Goal: Task Accomplishment & Management: Manage account settings

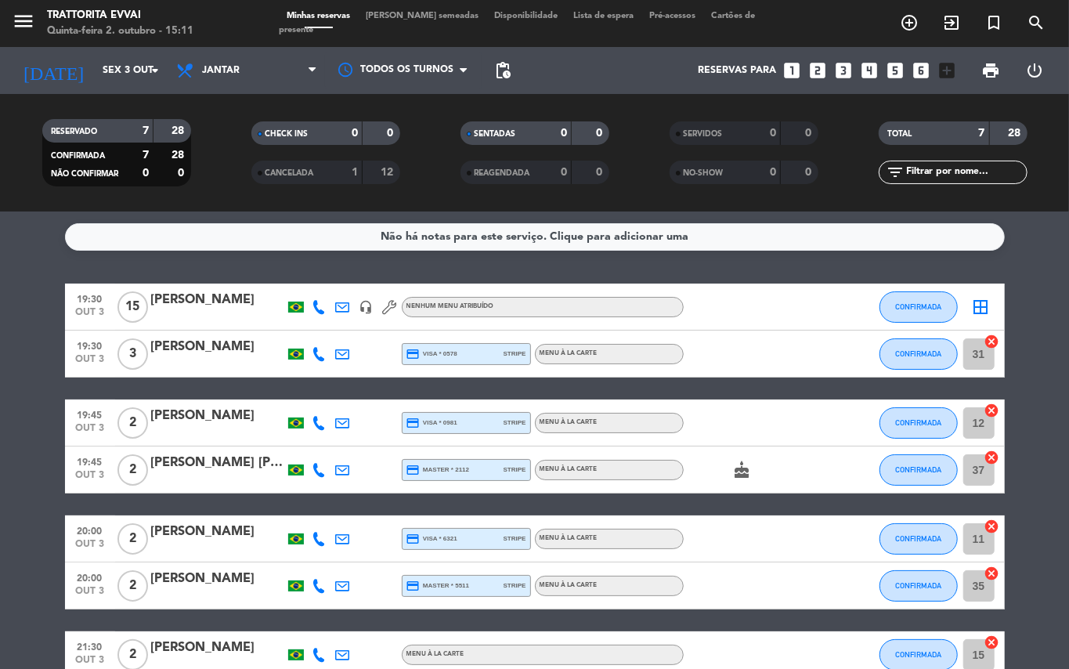
click at [200, 294] on div "[PERSON_NAME]" at bounding box center [217, 300] width 133 height 20
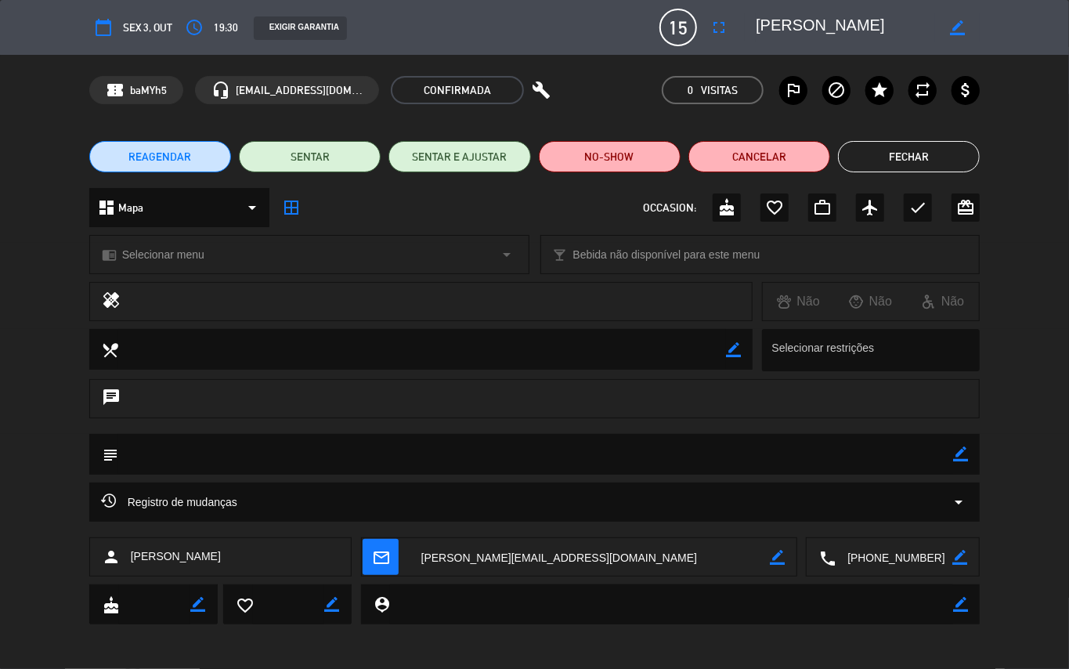
click at [222, 449] on textarea at bounding box center [535, 454] width 835 height 40
click at [242, 448] on textarea at bounding box center [535, 454] width 835 height 40
click at [964, 454] on icon "border_color" at bounding box center [960, 453] width 15 height 15
click at [189, 461] on textarea at bounding box center [535, 454] width 835 height 40
type textarea "mesa 36"
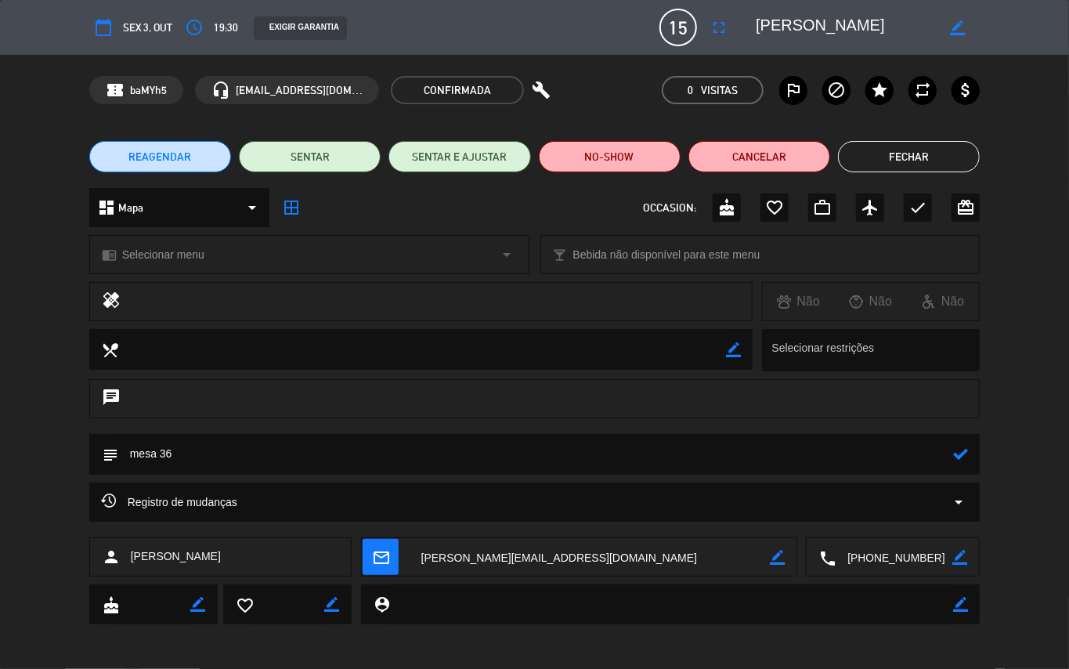
click at [956, 456] on icon at bounding box center [960, 453] width 15 height 15
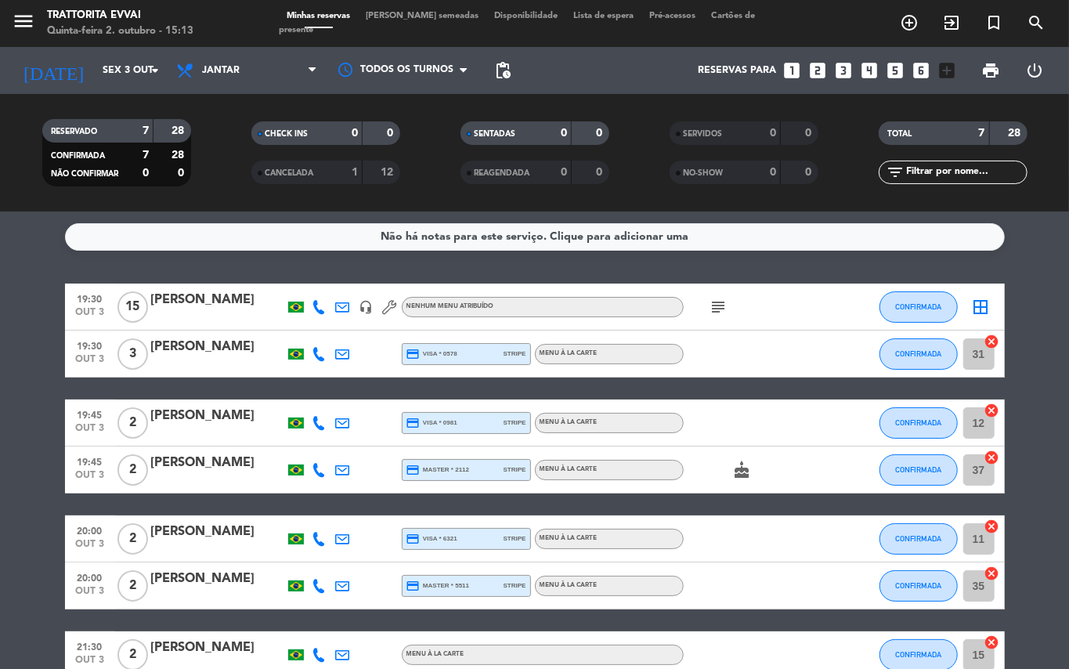
click at [714, 305] on icon "subject" at bounding box center [718, 306] width 19 height 19
click at [153, 74] on icon "arrow_drop_down" at bounding box center [155, 70] width 19 height 19
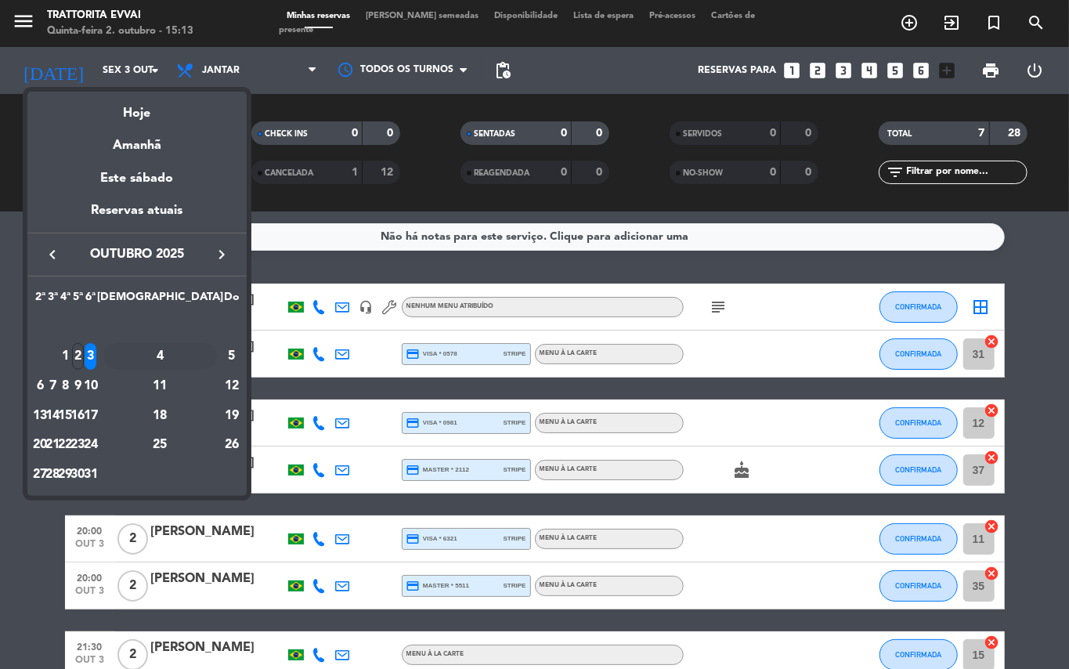
click at [191, 357] on div "4" at bounding box center [160, 356] width 114 height 27
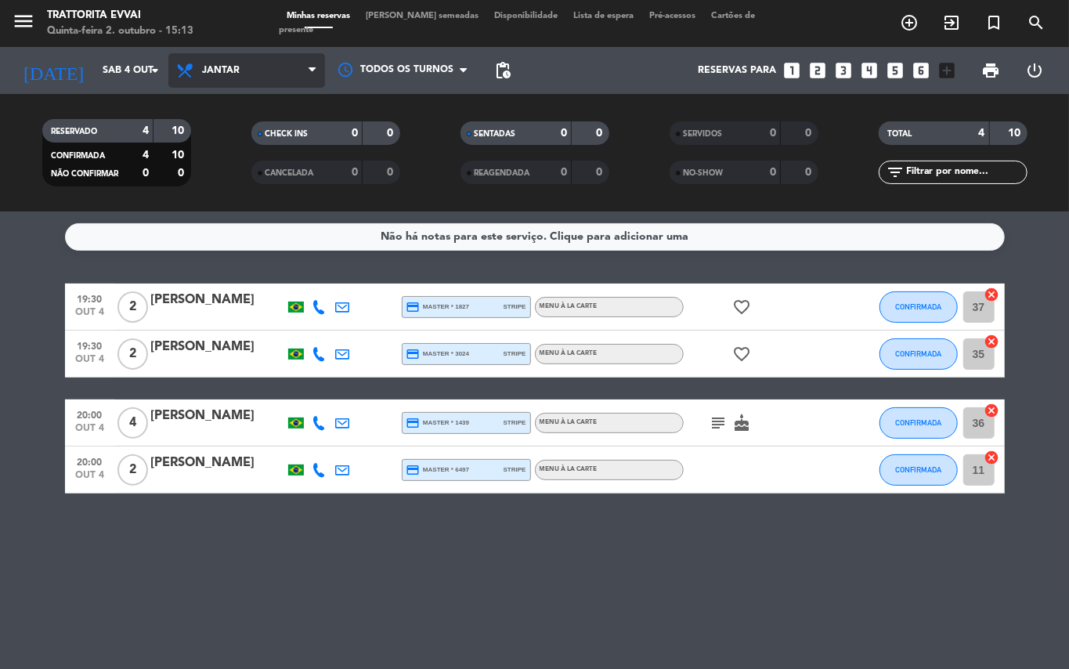
click at [308, 64] on icon at bounding box center [311, 70] width 7 height 13
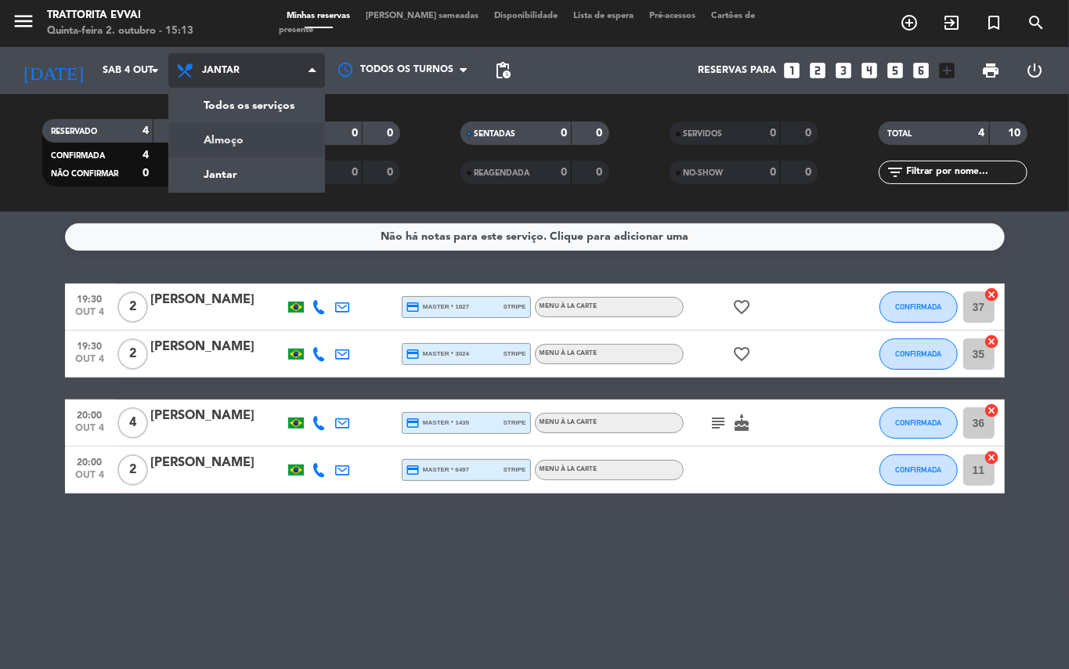
click at [265, 139] on div "menu Trattorita Evvai Quinta-feira 2. outubro - 15:13 Minhas reservas Mesas sem…" at bounding box center [534, 105] width 1069 height 211
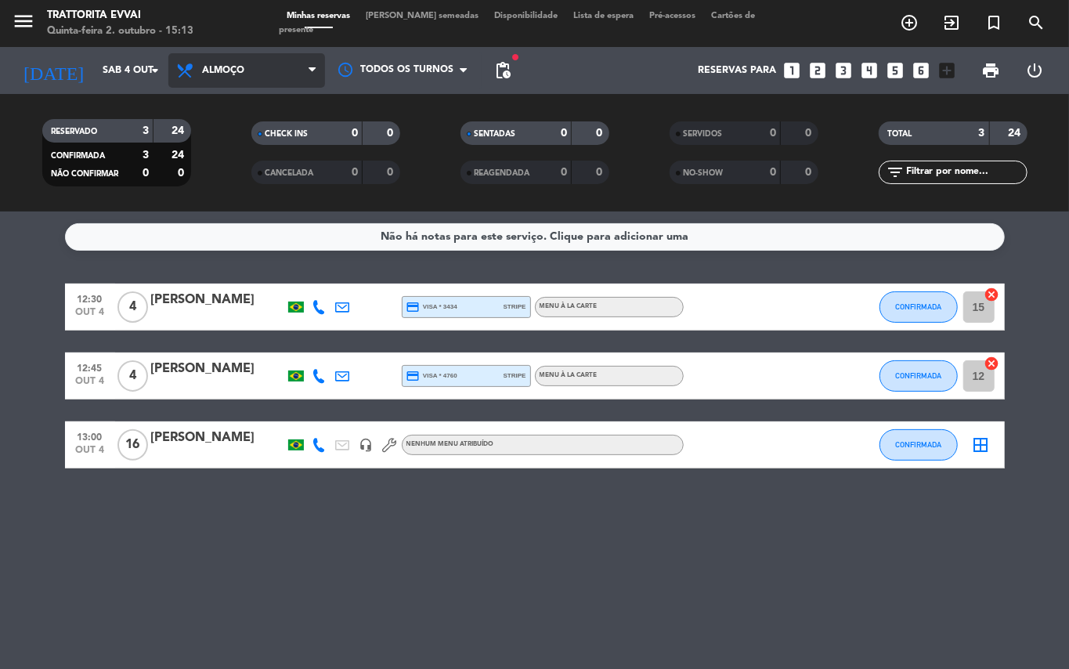
click at [316, 63] on span at bounding box center [316, 70] width 16 height 15
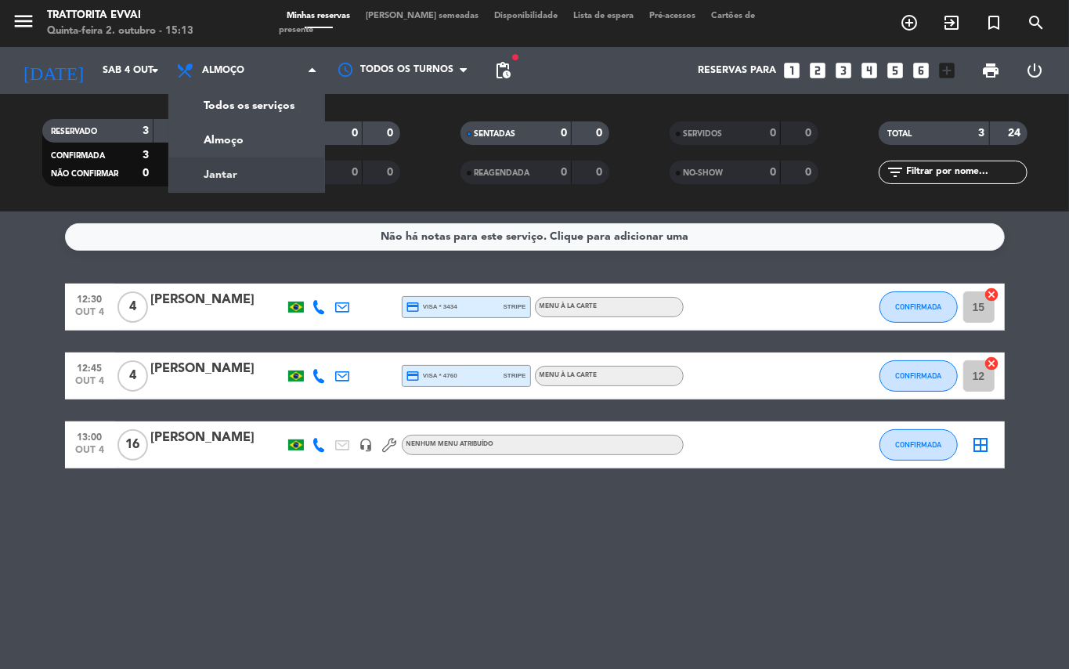
click at [276, 170] on div "menu Trattorita Evvai Quinta-feira 2. outubro - 15:13 Minhas reservas Mesas sem…" at bounding box center [534, 105] width 1069 height 211
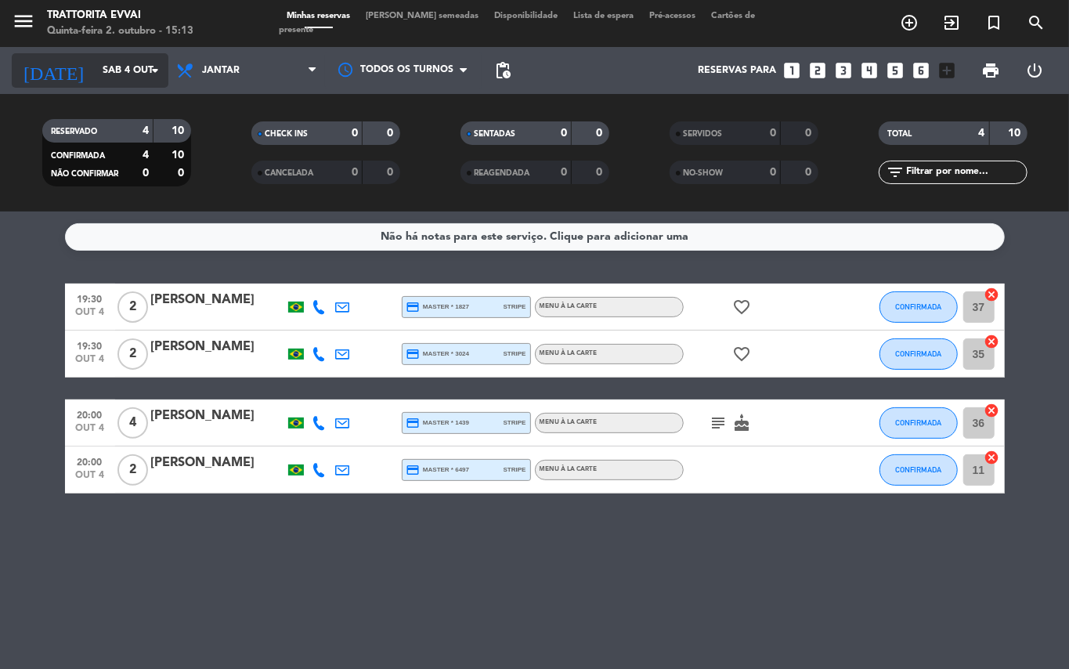
click at [161, 67] on icon "arrow_drop_down" at bounding box center [155, 70] width 19 height 19
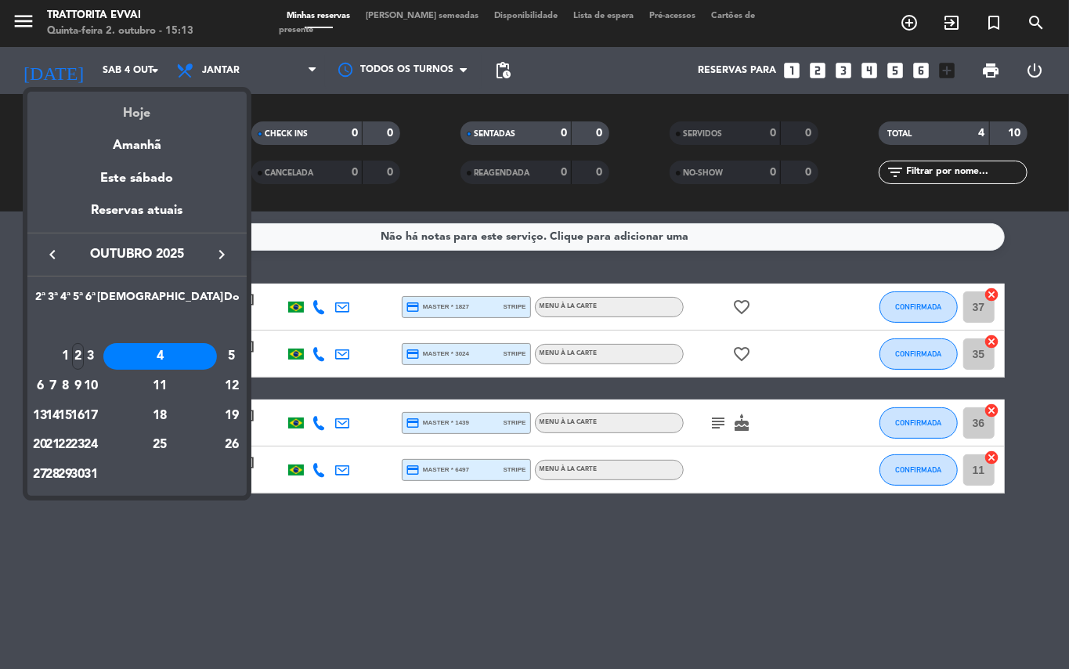
click at [138, 107] on div "Hoje" at bounding box center [136, 108] width 219 height 32
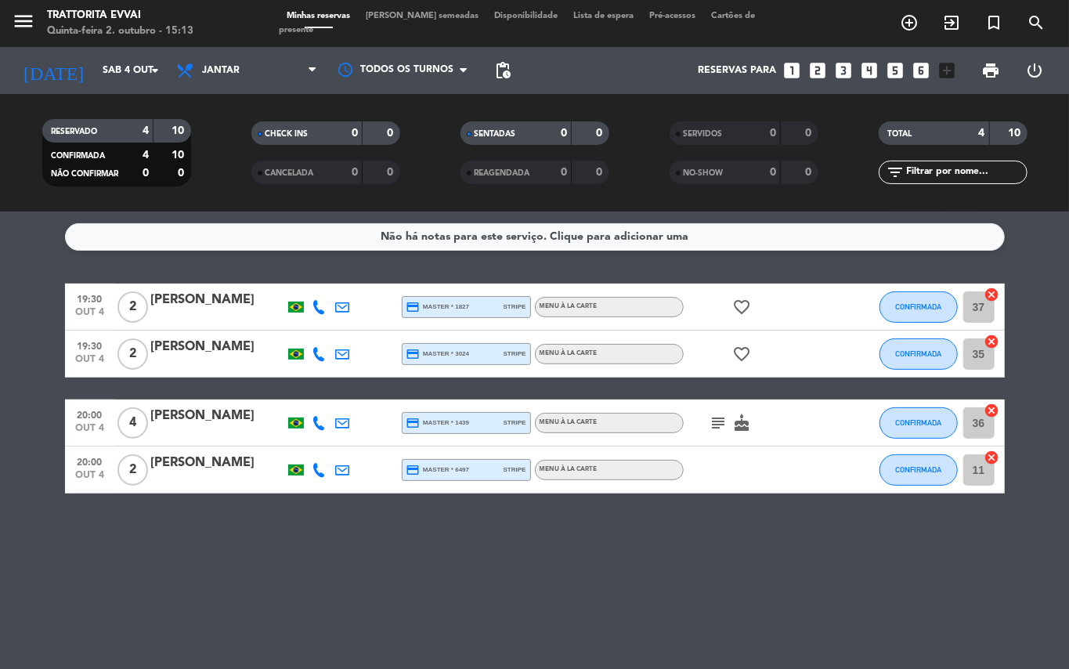
type input "Qui 2 out"
